Goal: Task Accomplishment & Management: Use online tool/utility

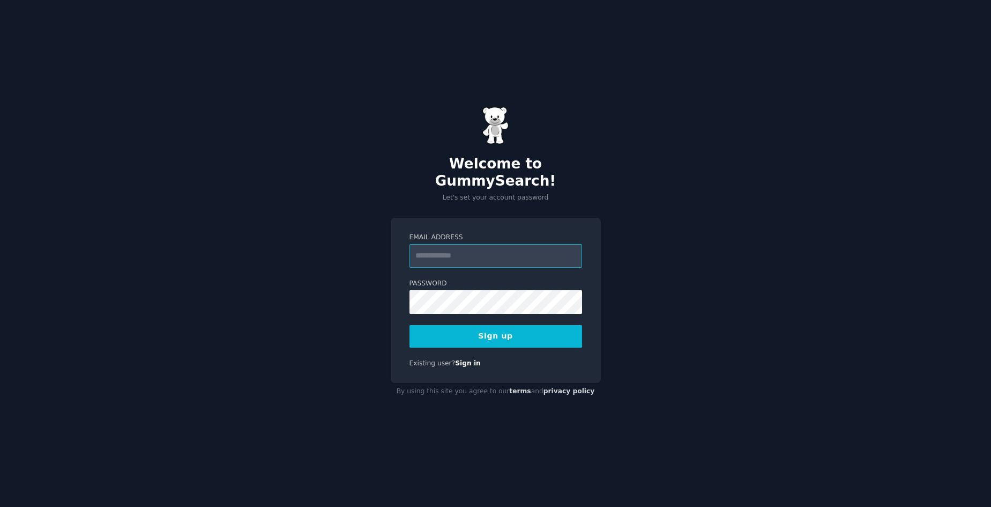
click at [489, 244] on input "Email Address" at bounding box center [496, 256] width 173 height 24
type input "**********"
click at [410, 314] on div at bounding box center [410, 314] width 0 height 0
drag, startPoint x: 666, startPoint y: 271, endPoint x: 532, endPoint y: 355, distance: 157.8
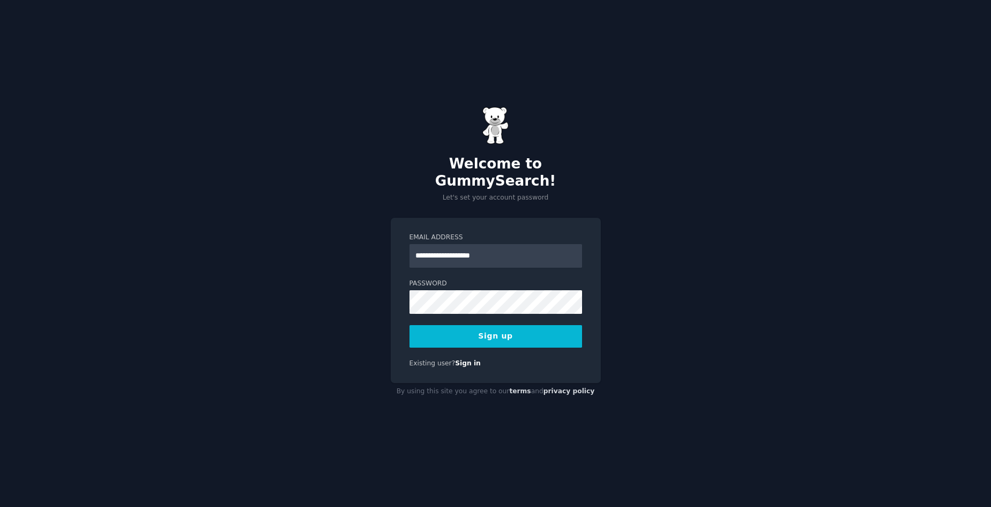
click at [665, 271] on div "**********" at bounding box center [495, 253] width 991 height 507
click at [514, 325] on button "Sign up" at bounding box center [496, 336] width 173 height 23
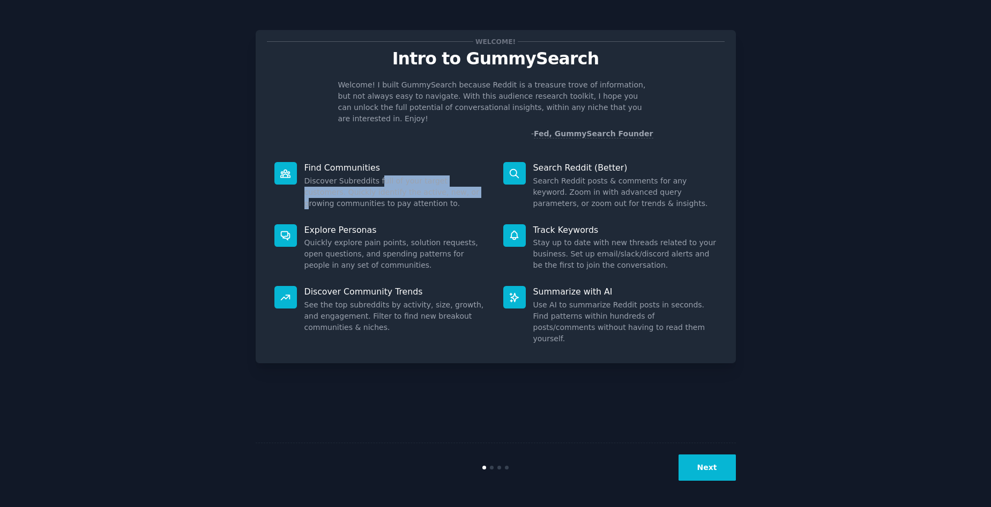
drag, startPoint x: 380, startPoint y: 173, endPoint x: 428, endPoint y: 184, distance: 49.7
click at [428, 184] on dd "Discover Subreddits full of your target customers. Quickly identify the active,…" at bounding box center [396, 192] width 184 height 34
click at [707, 472] on button "Next" at bounding box center [707, 467] width 57 height 26
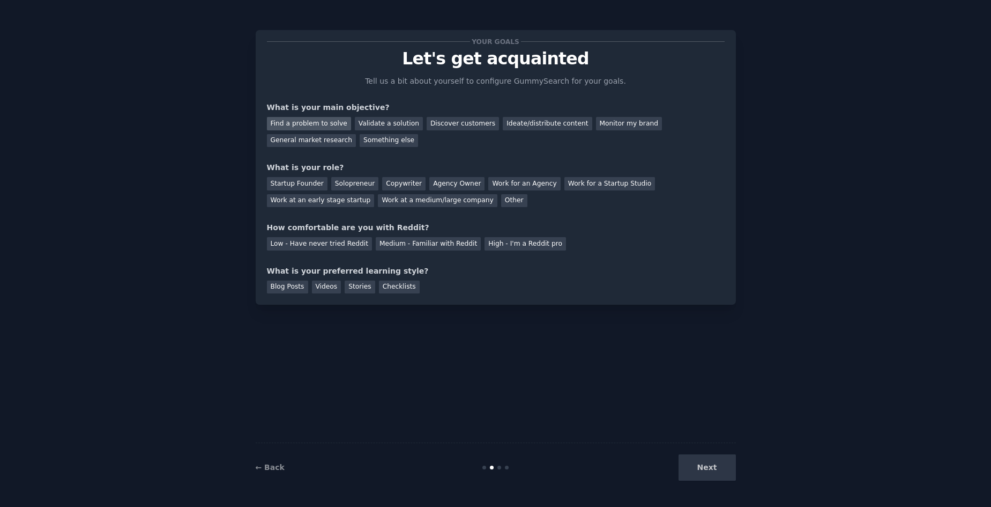
click at [298, 122] on div "Find a problem to solve" at bounding box center [309, 123] width 84 height 13
click at [337, 182] on div "Solopreneur" at bounding box center [354, 183] width 47 height 13
click at [448, 248] on div "Medium - Familiar with Reddit" at bounding box center [428, 243] width 105 height 13
click at [714, 472] on div "Next" at bounding box center [656, 467] width 160 height 26
drag, startPoint x: 328, startPoint y: 287, endPoint x: 360, endPoint y: 300, distance: 34.4
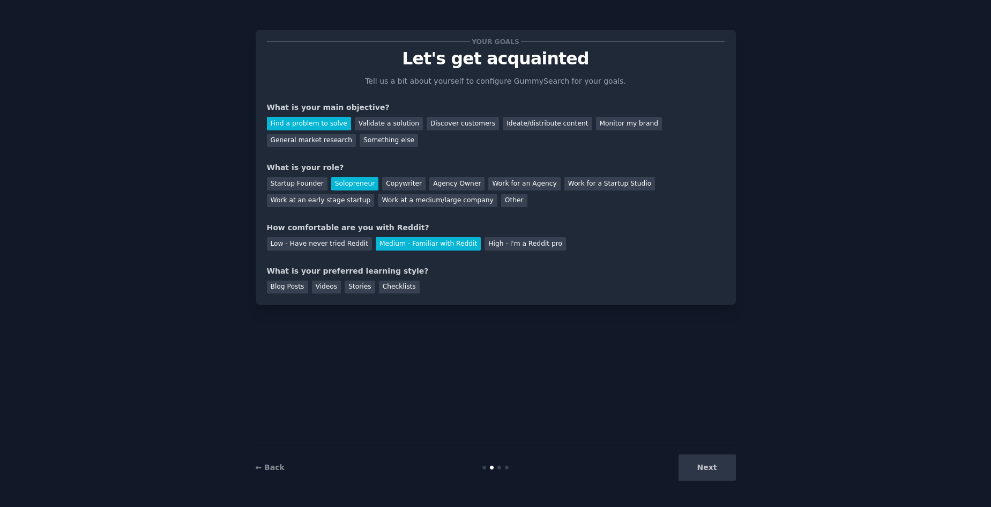
click at [328, 287] on div "Videos" at bounding box center [326, 286] width 29 height 13
click at [725, 469] on button "Next" at bounding box center [707, 467] width 57 height 26
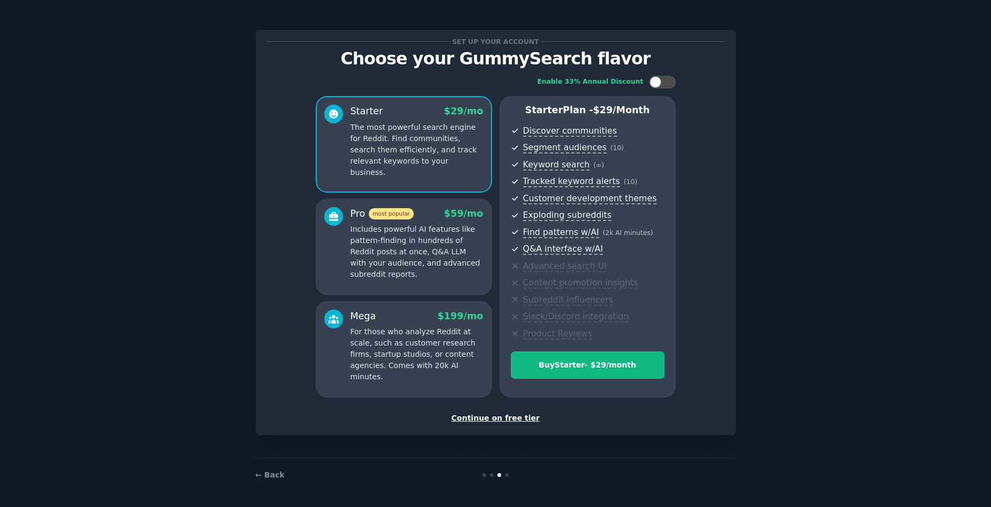
click at [519, 416] on div "Continue on free tier" at bounding box center [496, 417] width 458 height 11
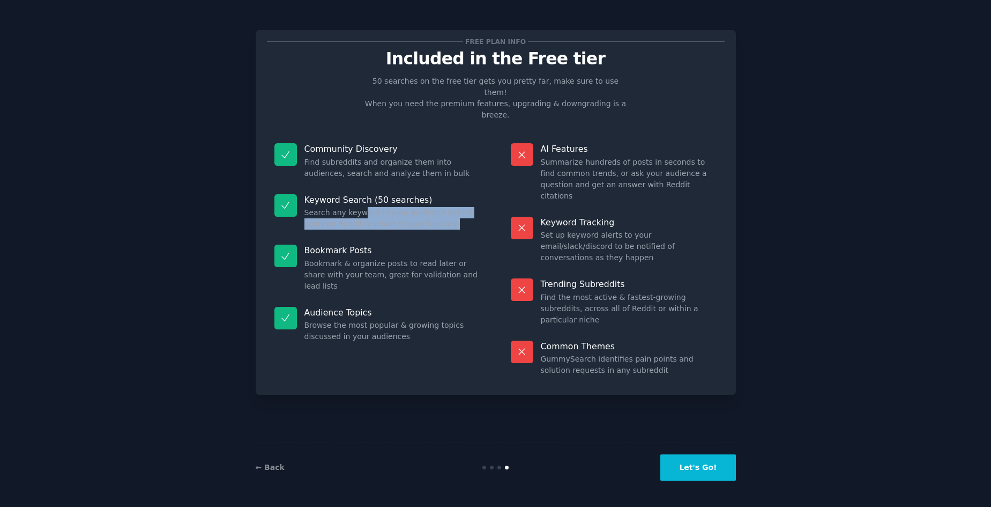
drag, startPoint x: 362, startPoint y: 193, endPoint x: 437, endPoint y: 203, distance: 75.7
click at [437, 207] on dd "Search any keyword in your audience to find posts on Reddit relevant to your bu…" at bounding box center [392, 218] width 176 height 23
drag, startPoint x: 439, startPoint y: 203, endPoint x: 322, endPoint y: 189, distance: 117.8
click at [324, 187] on div "Keyword Search (50 searches) Search any keyword in your audience to find posts …" at bounding box center [377, 212] width 221 height 51
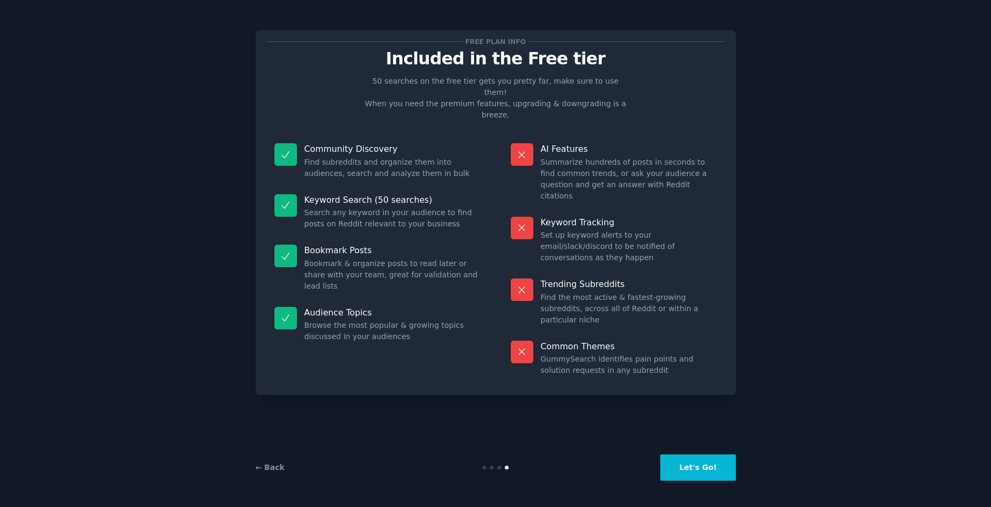
click at [387, 157] on dd "Find subreddits and organize them into audiences, search and analyze them in bu…" at bounding box center [392, 168] width 176 height 23
click at [397, 157] on dd "Find subreddits and organize them into audiences, search and analyze them in bu…" at bounding box center [392, 168] width 176 height 23
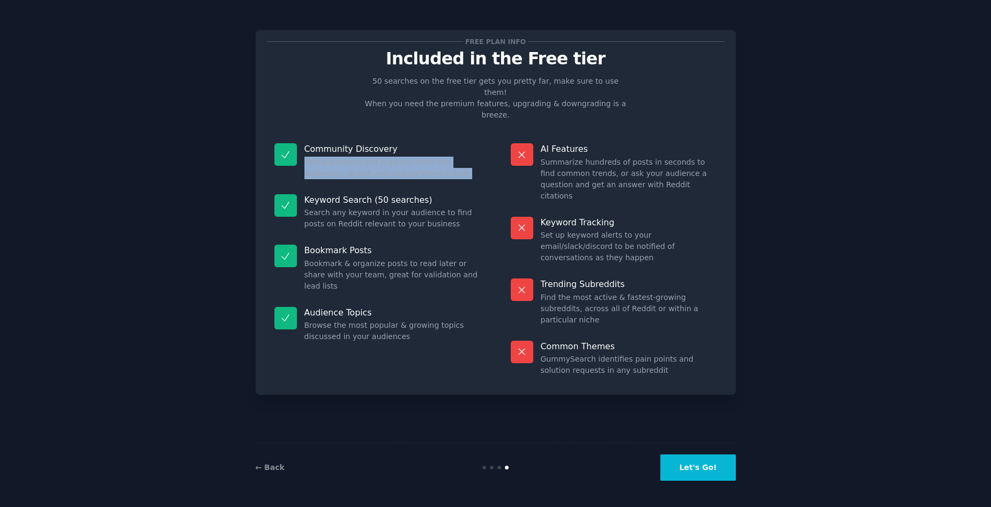
click at [396, 157] on dd "Find subreddits and organize them into audiences, search and analyze them in bu…" at bounding box center [392, 168] width 176 height 23
click at [700, 474] on button "Let's Go!" at bounding box center [697, 467] width 75 height 26
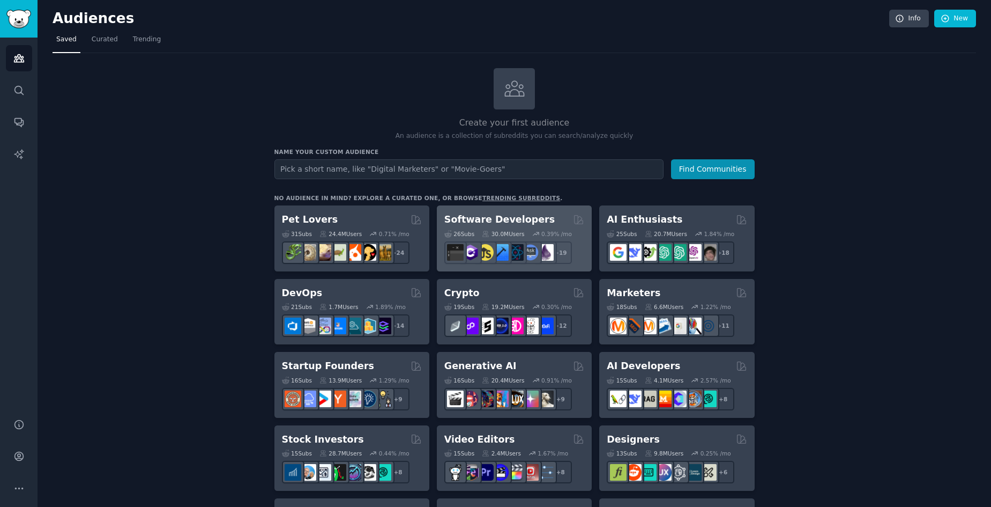
click at [478, 227] on div "26 Sub s 30.0M Users 0.39 % /mo r/software + 19" at bounding box center [514, 245] width 140 height 38
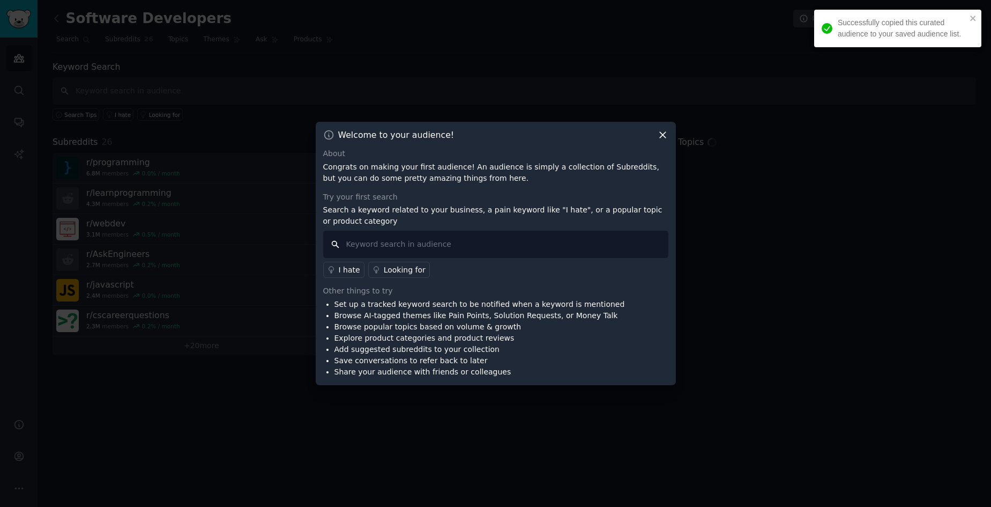
click at [479, 244] on input "text" at bounding box center [495, 244] width 345 height 27
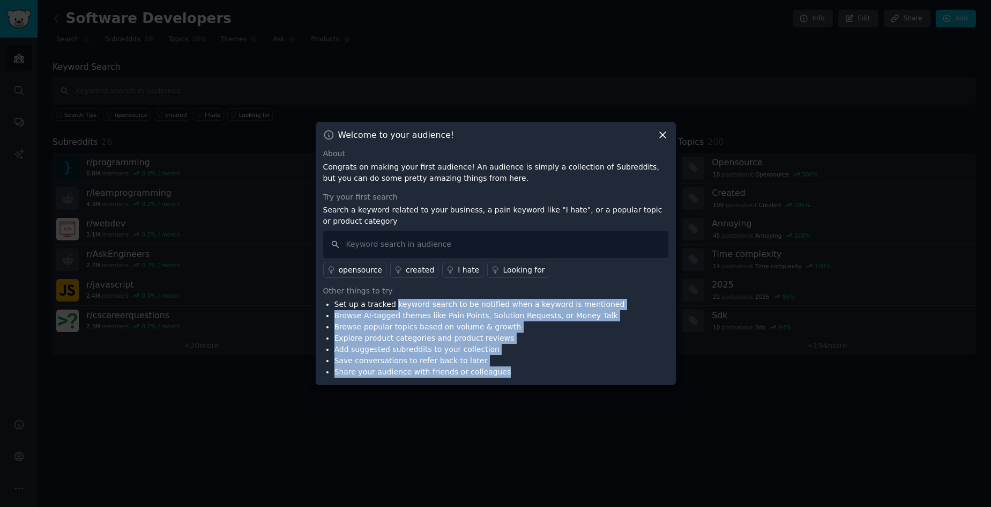
drag, startPoint x: 394, startPoint y: 305, endPoint x: 530, endPoint y: 375, distance: 152.5
click at [530, 375] on ul "Set up a tracked keyword search to be notified when a keyword is mentioned Brow…" at bounding box center [474, 338] width 302 height 79
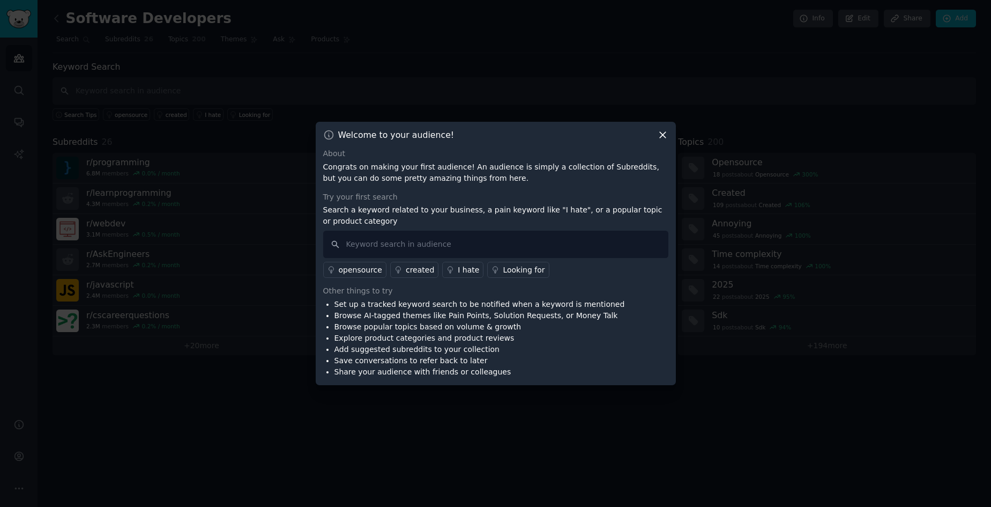
drag, startPoint x: 530, startPoint y: 375, endPoint x: 530, endPoint y: 367, distance: 7.5
click at [530, 375] on li "Share your audience with friends or colleagues" at bounding box center [480, 371] width 291 height 11
click at [659, 136] on icon at bounding box center [662, 134] width 11 height 11
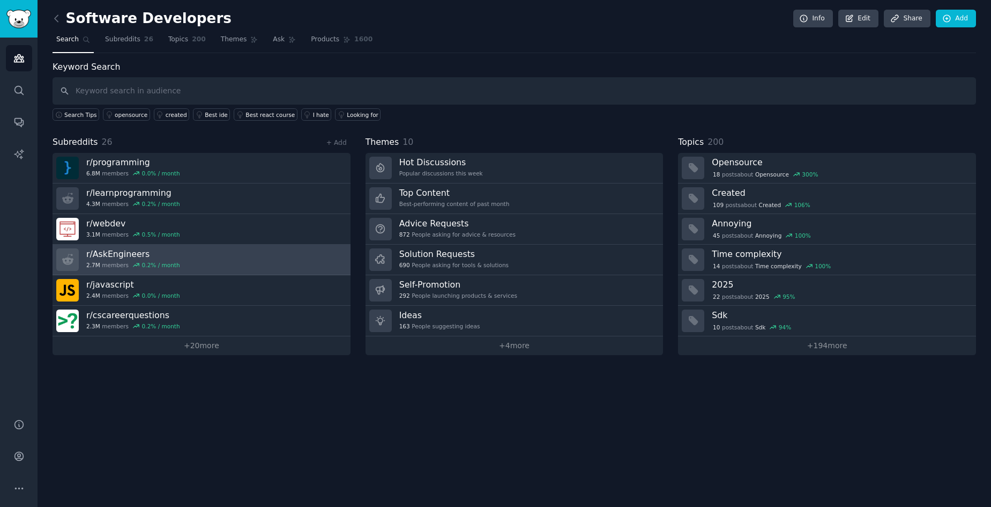
click at [204, 256] on link "r/ AskEngineers 2.7M members 0.2 % / month" at bounding box center [202, 259] width 298 height 31
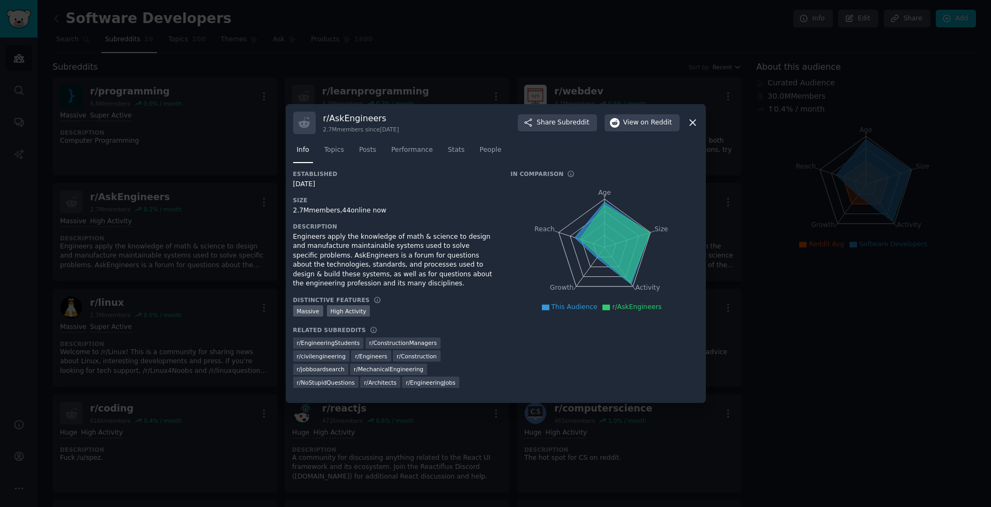
click at [702, 120] on div "r/ AskEngineers 2.7M members since [DATE] Share Subreddit View on Reddit Info T…" at bounding box center [496, 253] width 420 height 299
click at [697, 123] on icon at bounding box center [692, 122] width 11 height 11
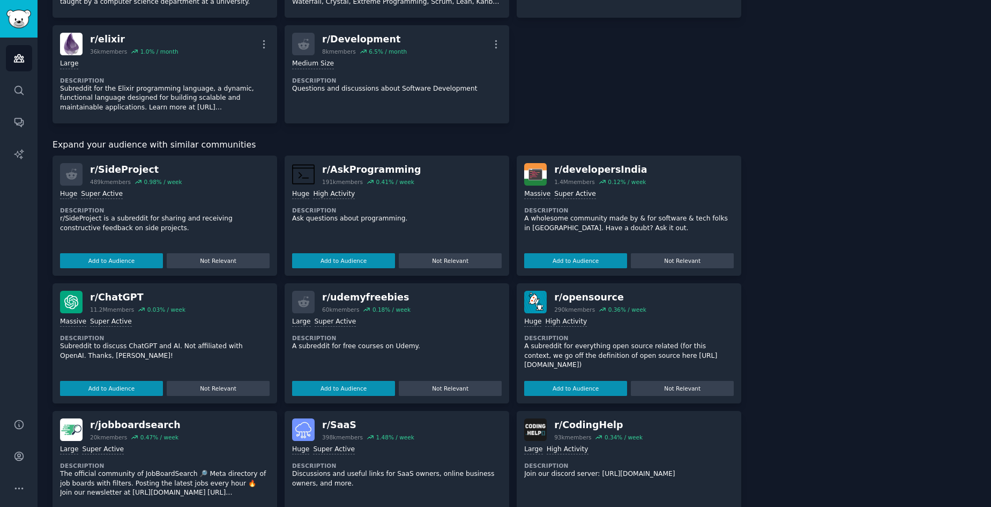
scroll to position [1064, 0]
